Goal: Communication & Community: Answer question/provide support

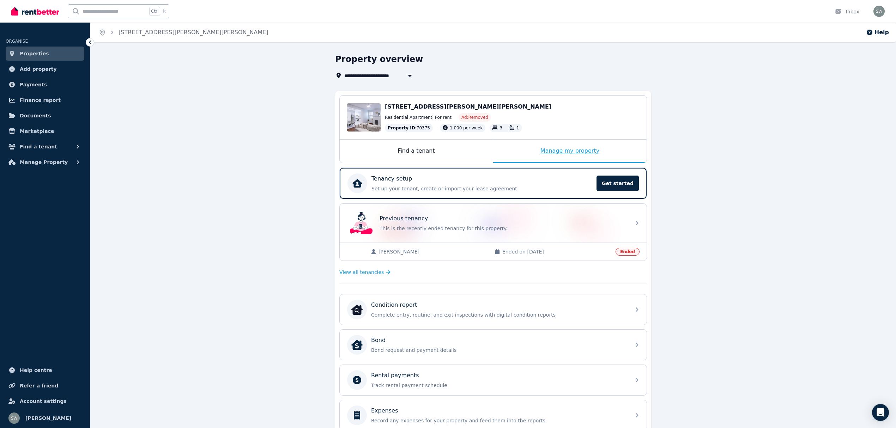
click at [528, 157] on div "Manage my property" at bounding box center [570, 151] width 154 height 23
click at [577, 156] on div "Manage my property" at bounding box center [570, 151] width 154 height 23
click at [577, 151] on div "Manage my property" at bounding box center [570, 151] width 154 height 23
click at [430, 181] on div "Tenancy setup" at bounding box center [482, 179] width 221 height 8
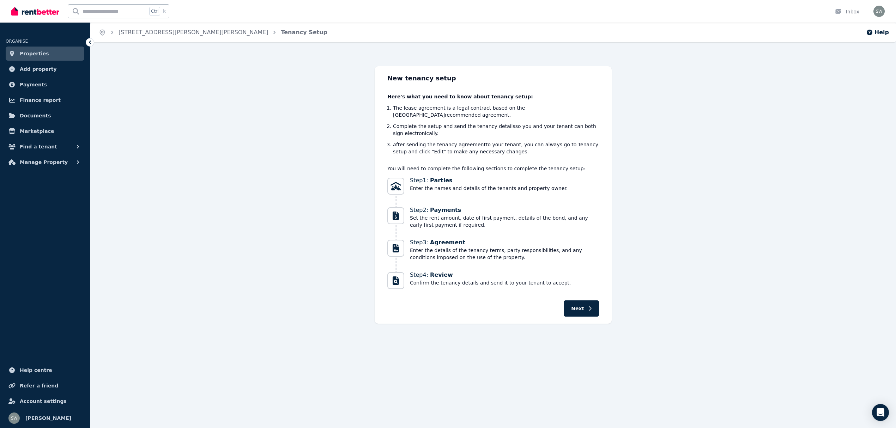
click at [40, 55] on span "Properties" at bounding box center [34, 53] width 29 height 8
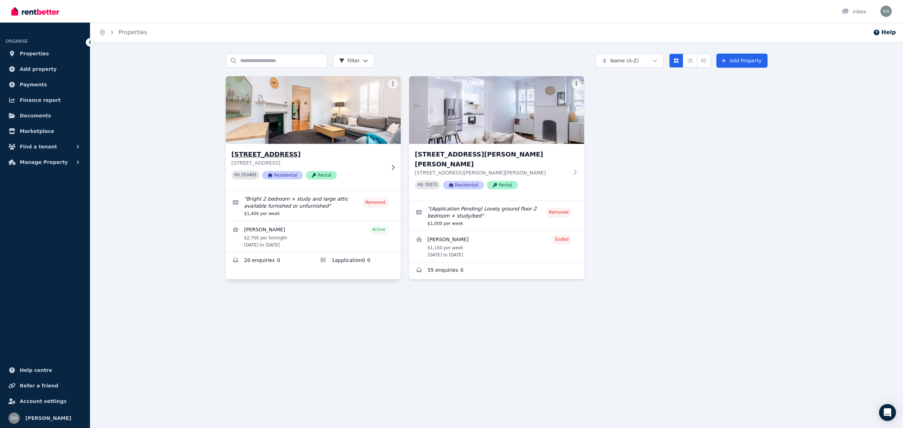
click at [364, 109] on img at bounding box center [314, 109] width 184 height 71
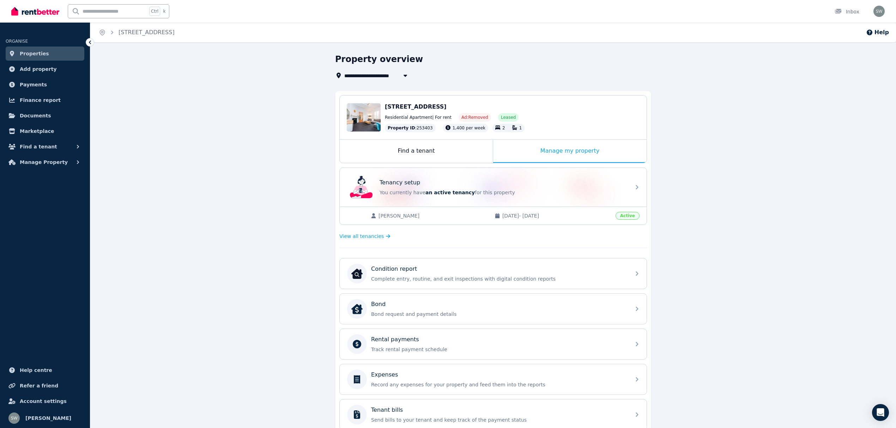
click at [561, 136] on div "Edit [STREET_ADDRESS] Residential Apartment | For rent Ad: Removed Leased Prope…" at bounding box center [493, 118] width 307 height 44
click at [561, 149] on div "Manage my property" at bounding box center [570, 151] width 154 height 23
click at [553, 148] on div "Manage my property" at bounding box center [570, 151] width 154 height 23
click at [527, 192] on p "You currently have an active tenancy for this property" at bounding box center [503, 192] width 247 height 7
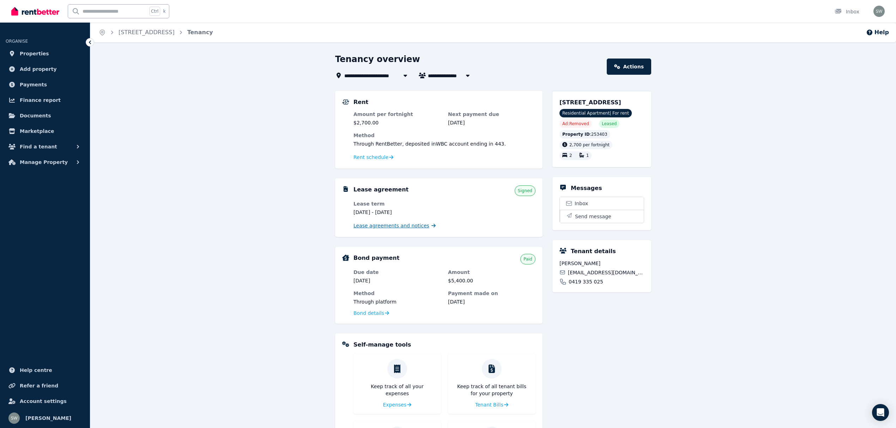
click at [380, 228] on span "Lease agreements and notices" at bounding box center [392, 225] width 76 height 7
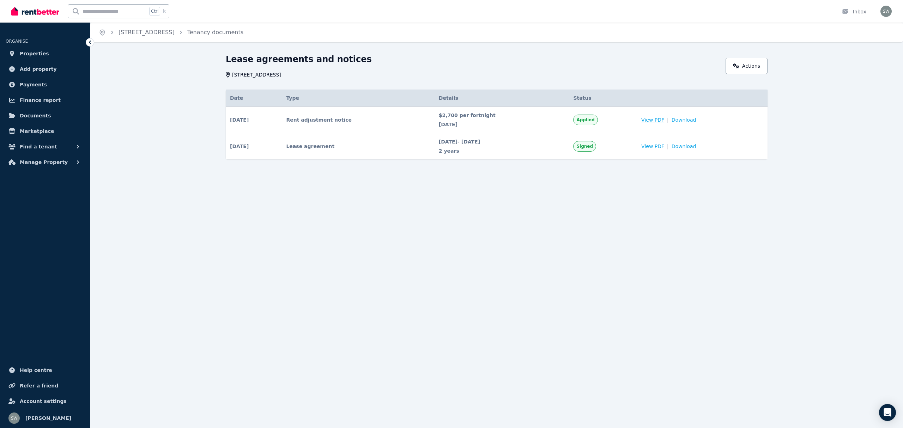
click at [659, 119] on span "View PDF" at bounding box center [653, 119] width 23 height 7
click at [664, 144] on span "View PDF" at bounding box center [653, 146] width 23 height 7
click at [26, 58] on link "Properties" at bounding box center [45, 54] width 79 height 14
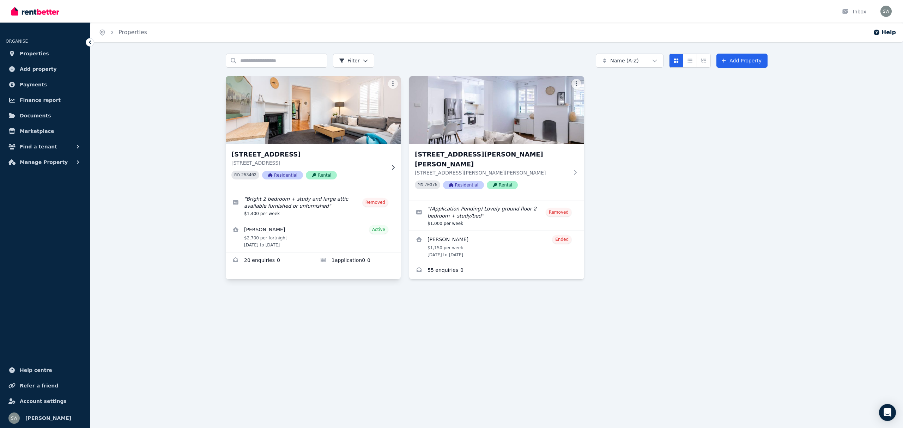
click at [297, 136] on img at bounding box center [314, 109] width 184 height 71
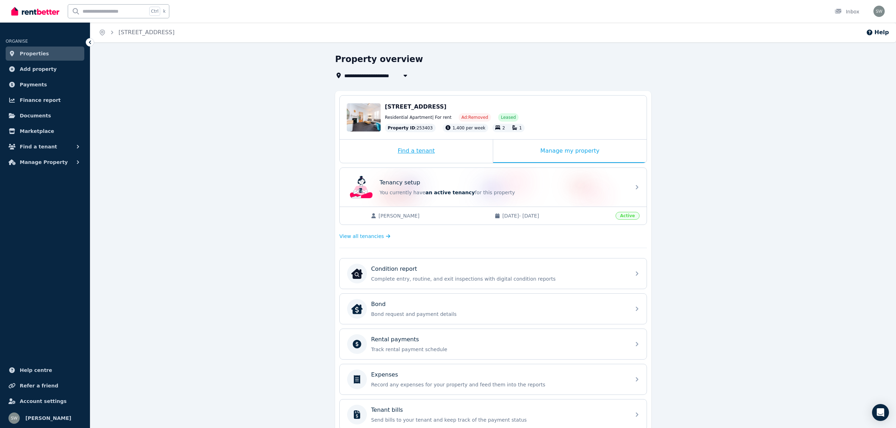
click at [408, 155] on div "Find a tenant" at bounding box center [416, 151] width 153 height 23
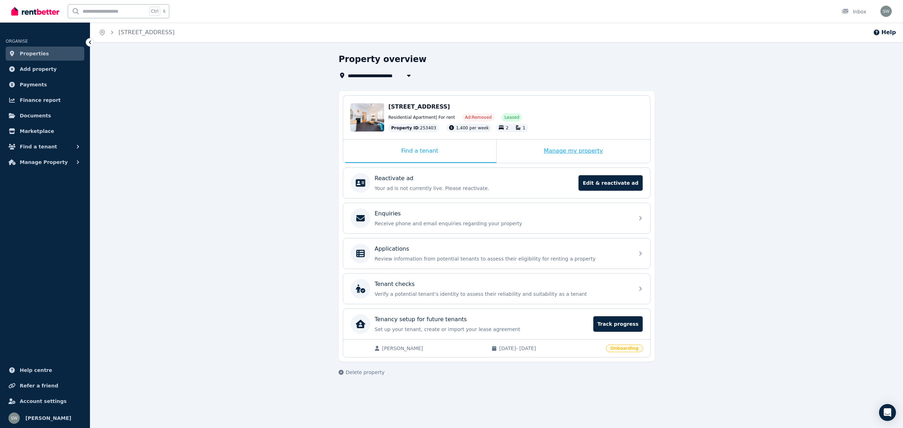
click at [554, 147] on div "Manage my property" at bounding box center [574, 151] width 154 height 23
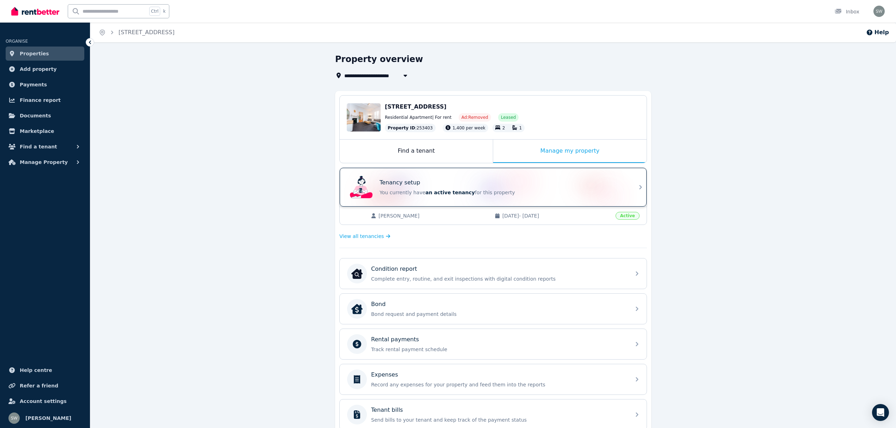
click at [443, 186] on div "Tenancy setup" at bounding box center [503, 183] width 247 height 8
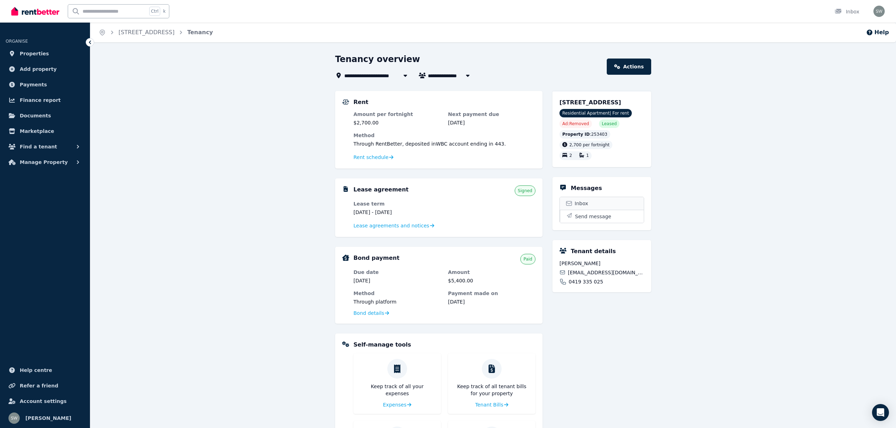
click at [579, 200] on span "Inbox" at bounding box center [581, 203] width 13 height 7
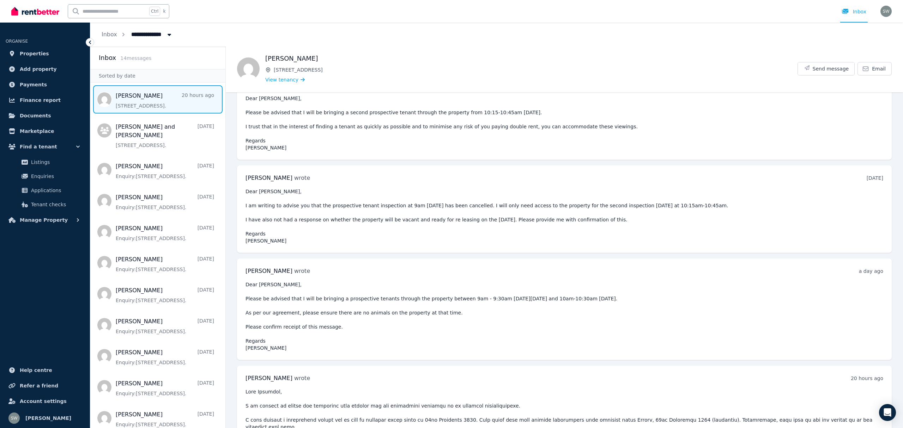
scroll to position [3016, 0]
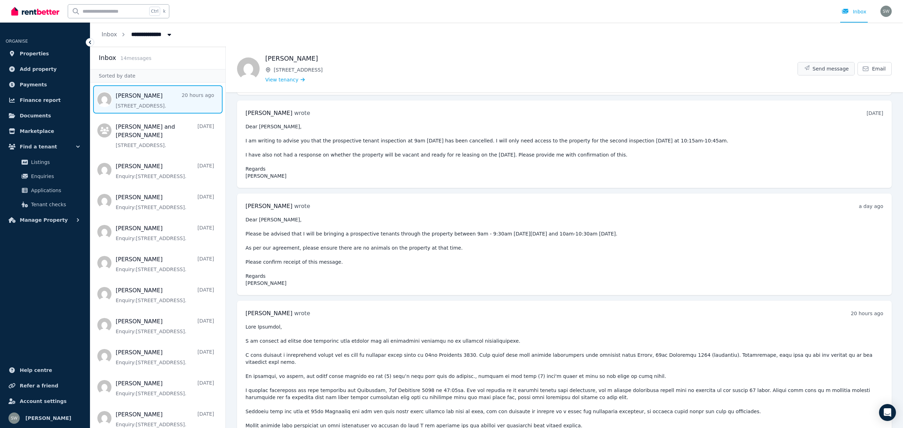
click at [827, 72] on button "Send message" at bounding box center [826, 68] width 57 height 13
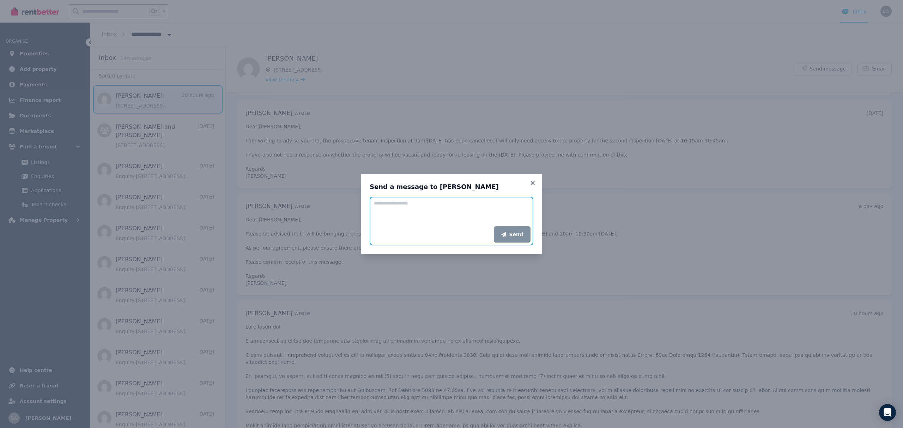
click at [442, 217] on textarea "Add your message" at bounding box center [452, 212] width 164 height 30
paste textarea "**********"
drag, startPoint x: 401, startPoint y: 201, endPoint x: 475, endPoint y: 202, distance: 73.4
click at [475, 202] on textarea "Add your message" at bounding box center [452, 212] width 164 height 30
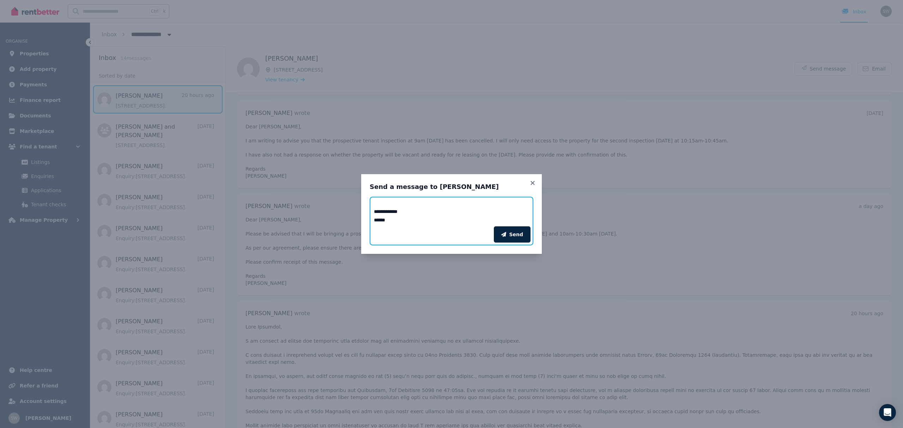
scroll to position [232, 0]
type textarea "**********"
click at [529, 224] on div "Send" at bounding box center [452, 235] width 164 height 22
click at [473, 229] on div "Send" at bounding box center [452, 235] width 164 height 22
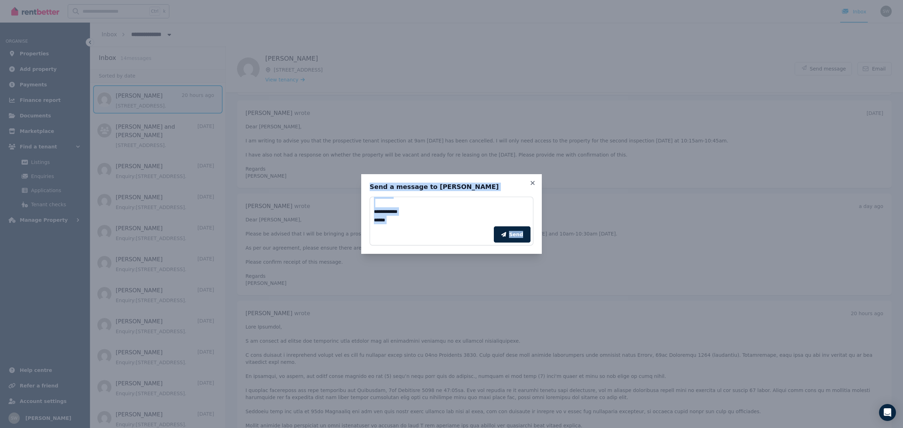
copy body "**********"
click at [514, 232] on button "Send" at bounding box center [512, 235] width 37 height 16
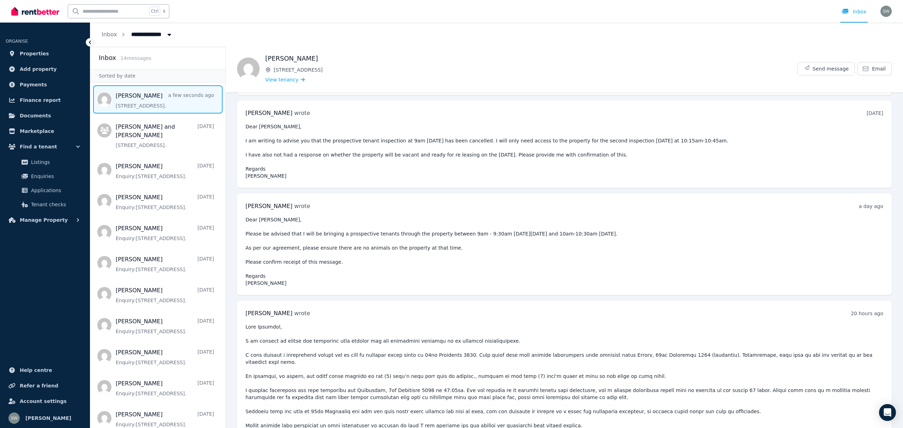
scroll to position [3187, 0]
